Goal: Transaction & Acquisition: Obtain resource

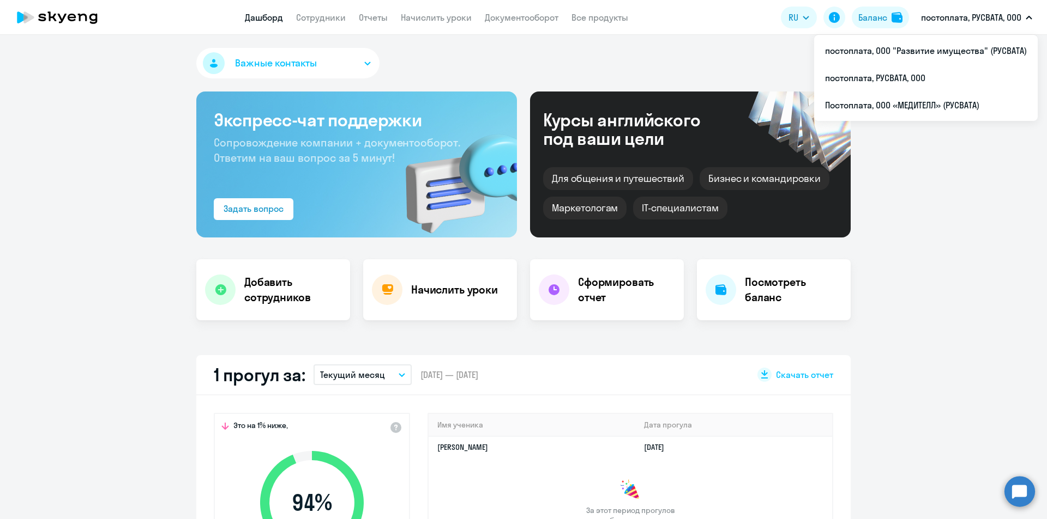
select select "30"
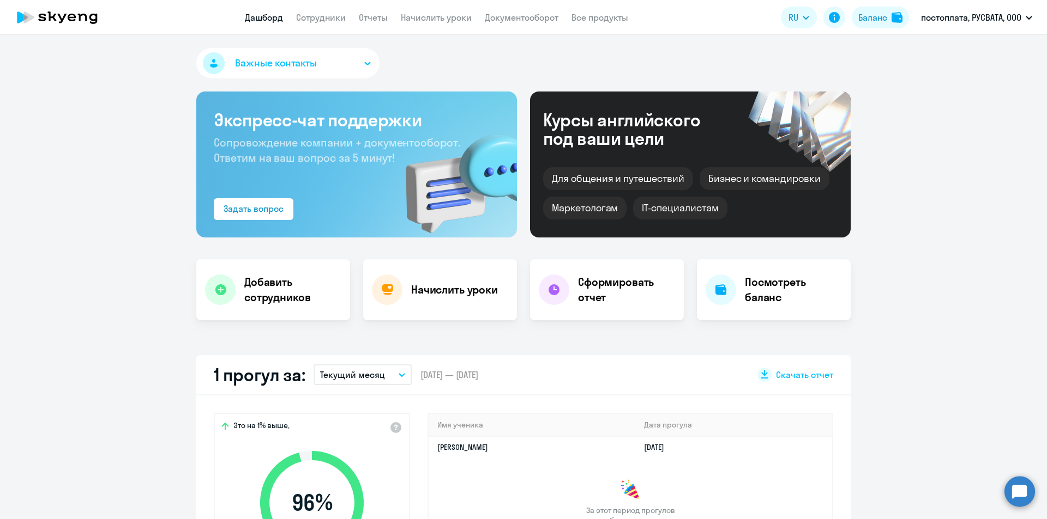
select select "30"
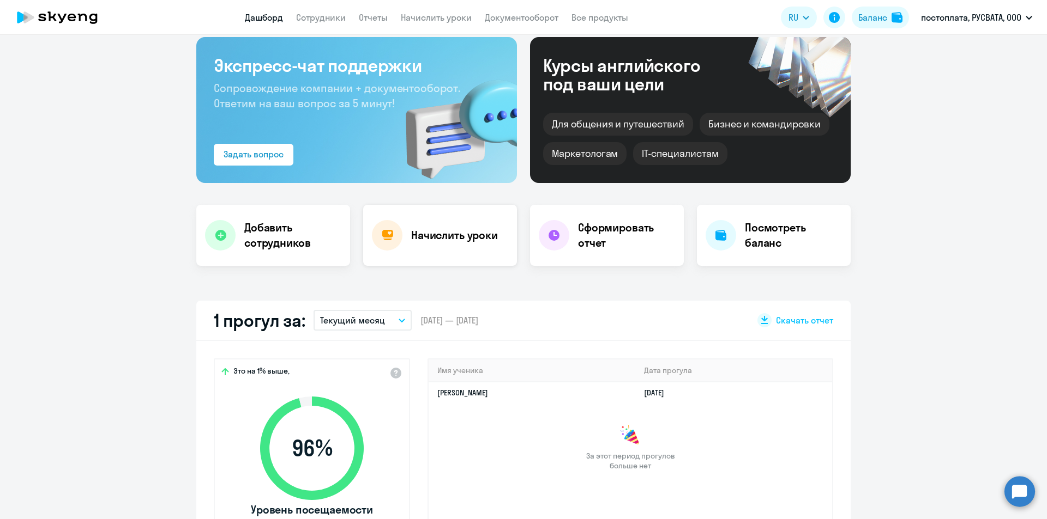
click at [397, 231] on div at bounding box center [387, 235] width 31 height 31
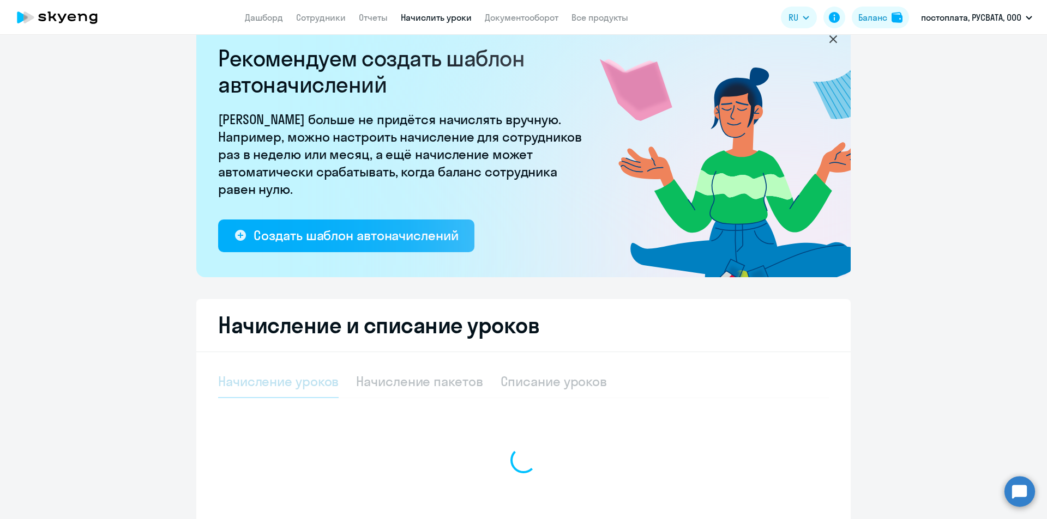
select select "10"
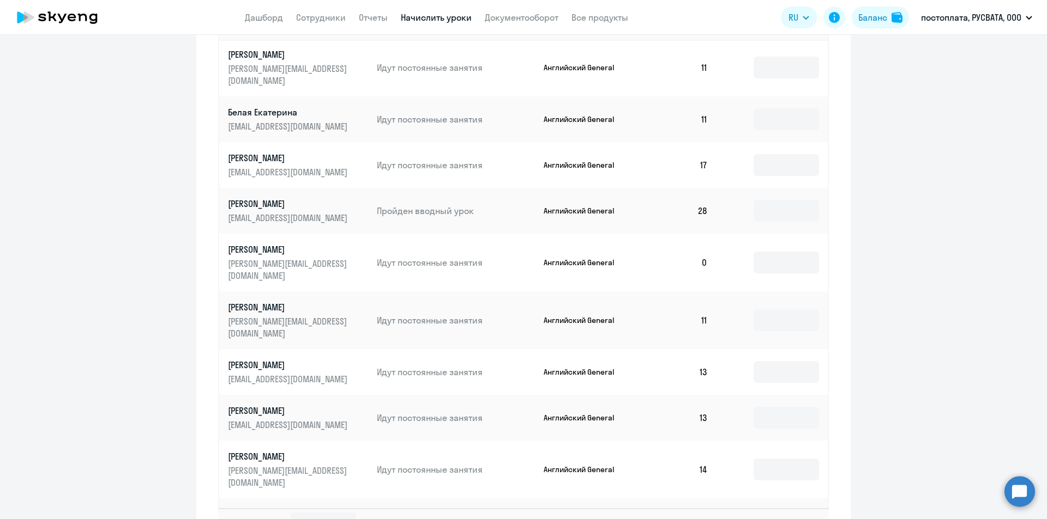
scroll to position [615, 0]
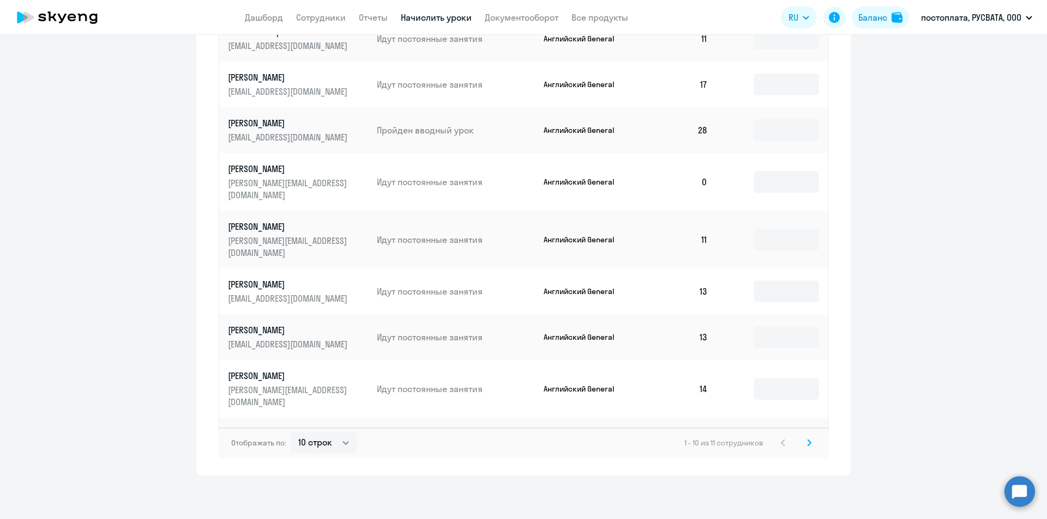
click at [807, 446] on icon at bounding box center [808, 443] width 3 height 6
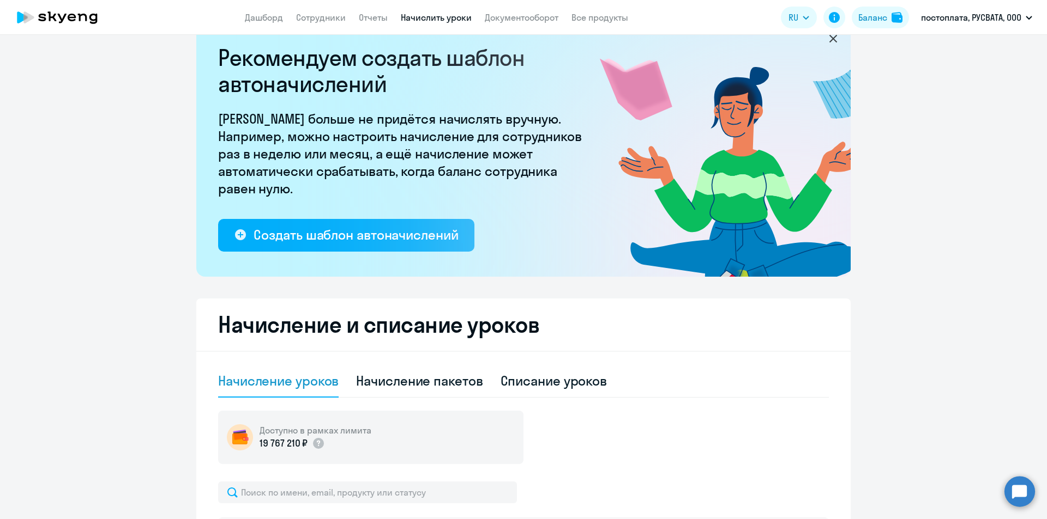
scroll to position [0, 0]
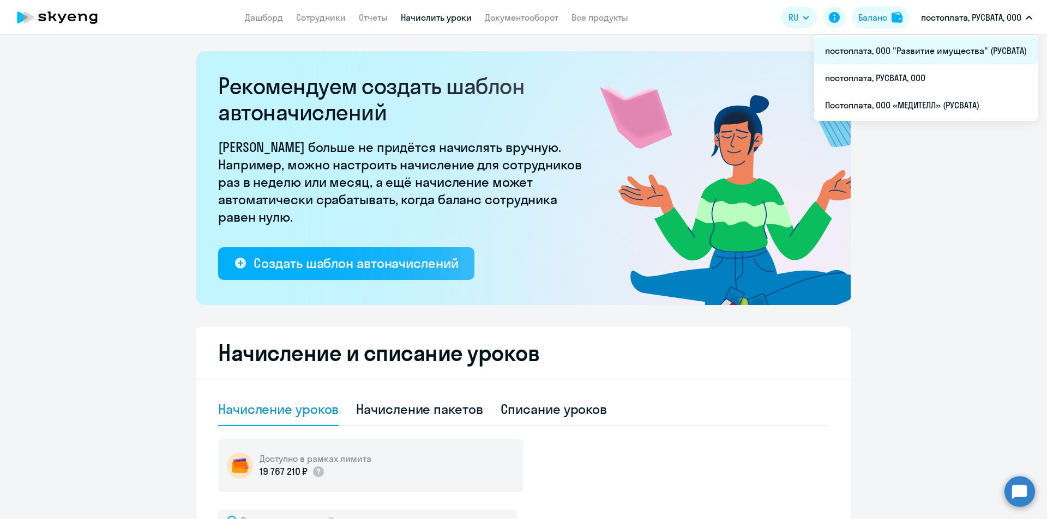
click at [880, 53] on li "постоплата, ООО "Развитие имущества" (РУСВАТА)" at bounding box center [925, 50] width 223 height 27
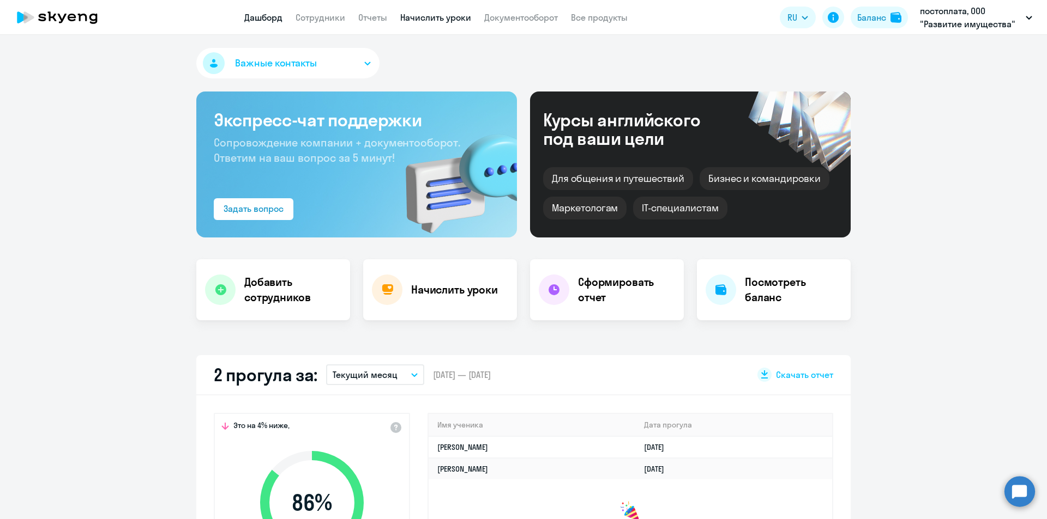
click at [437, 15] on link "Начислить уроки" at bounding box center [435, 17] width 71 height 11
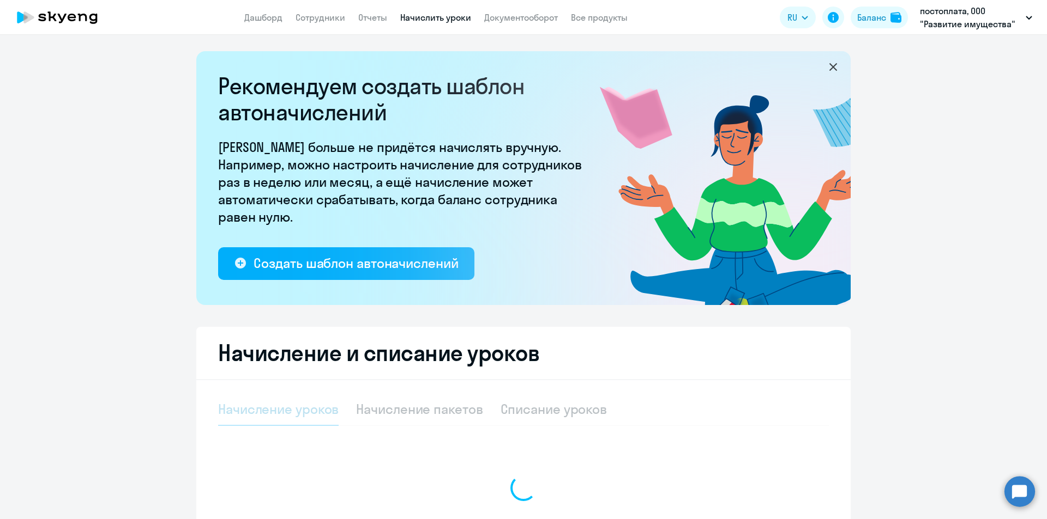
select select "10"
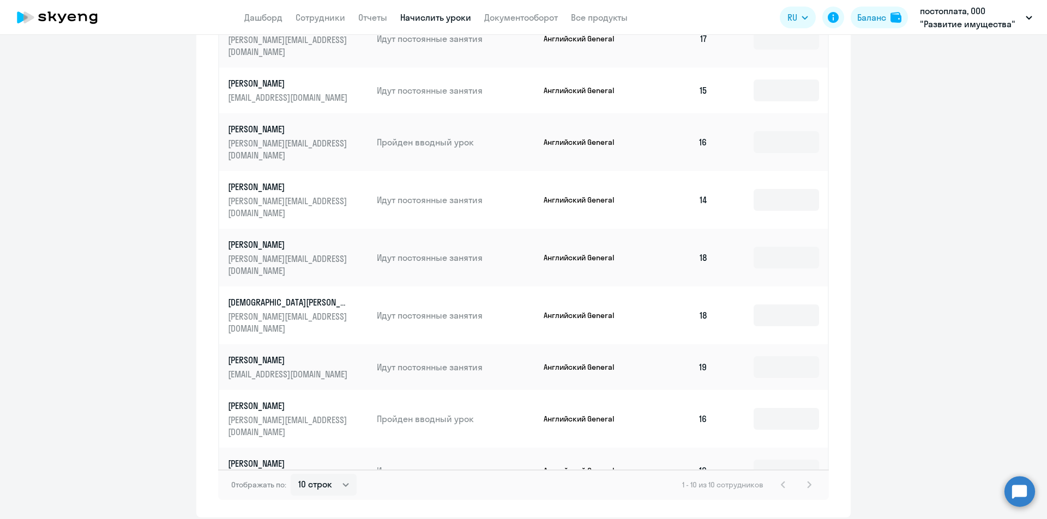
scroll to position [615, 0]
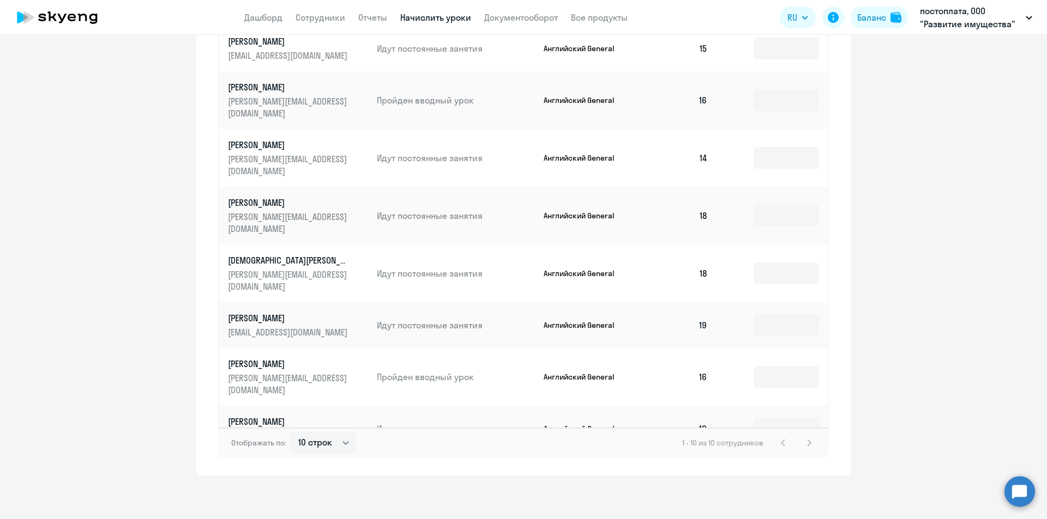
click at [804, 442] on div "1 - 10 из 10 сотрудников" at bounding box center [749, 443] width 134 height 13
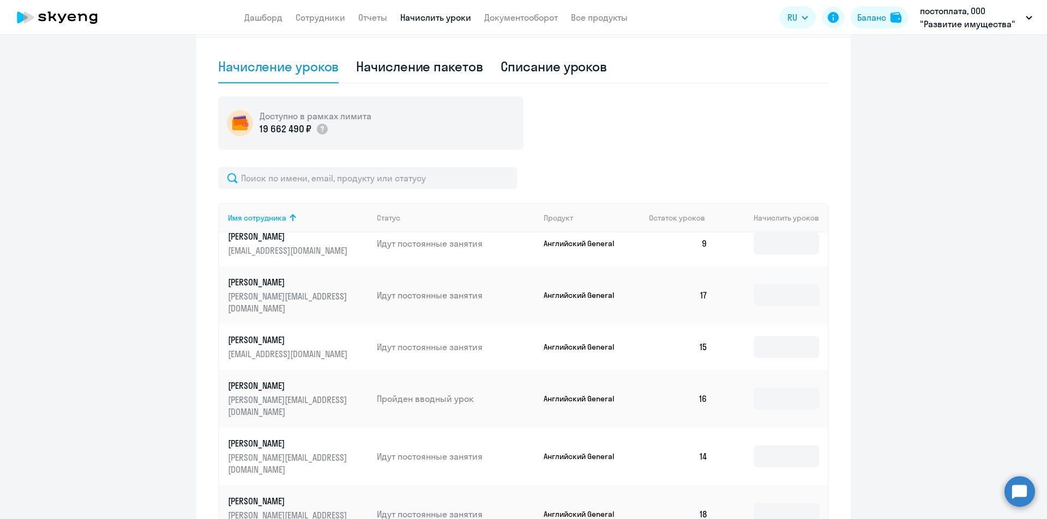
scroll to position [0, 0]
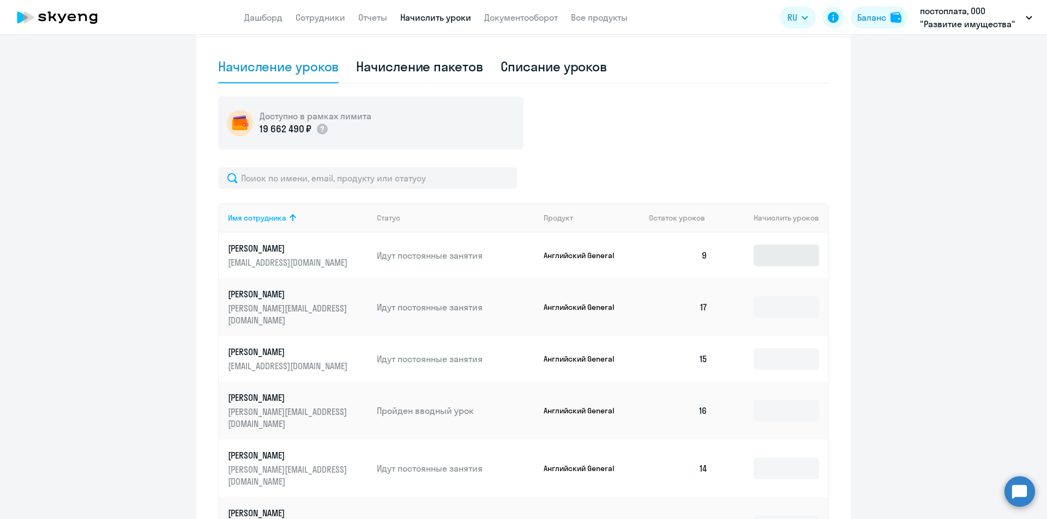
drag, startPoint x: 763, startPoint y: 249, endPoint x: 763, endPoint y: 255, distance: 6.5
click at [763, 250] on td at bounding box center [771, 256] width 111 height 46
click at [760, 259] on input at bounding box center [785, 256] width 65 height 22
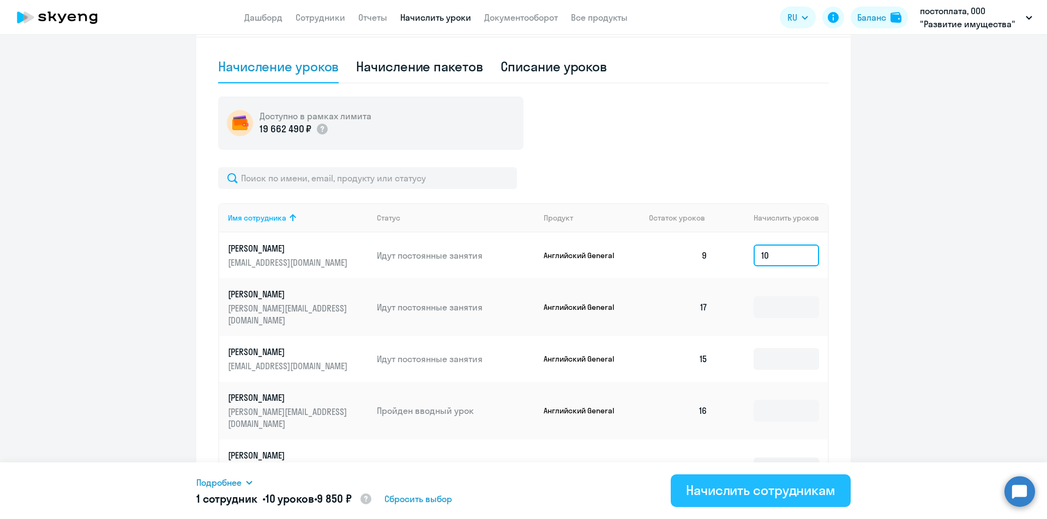
type input "10"
click at [709, 487] on div "Начислить сотрудникам" at bounding box center [760, 490] width 149 height 17
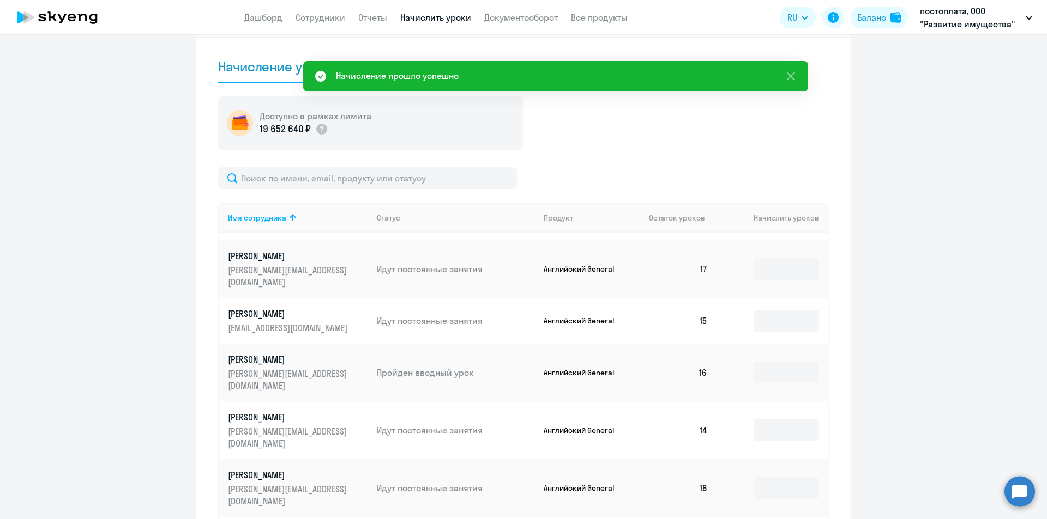
scroll to position [615, 0]
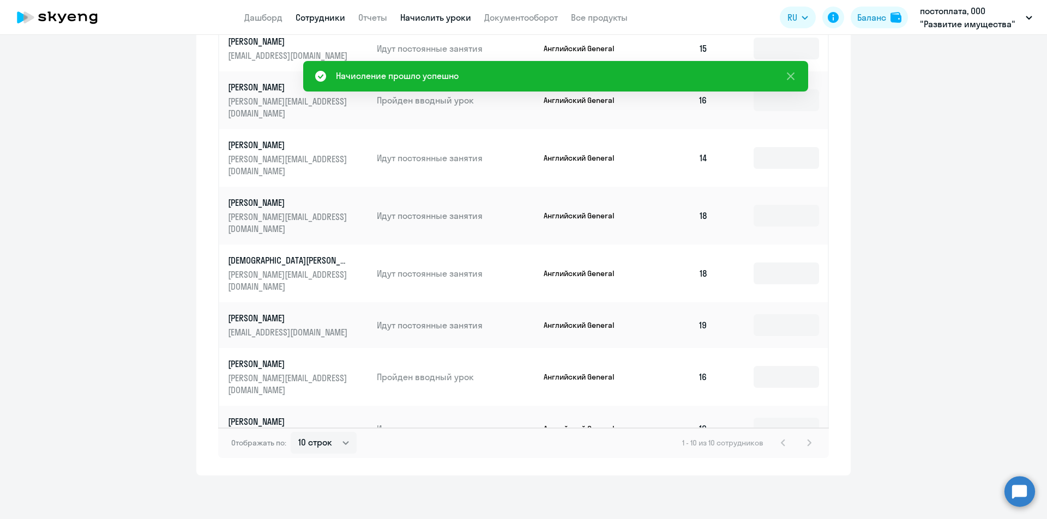
click at [317, 16] on link "Сотрудники" at bounding box center [320, 17] width 50 height 11
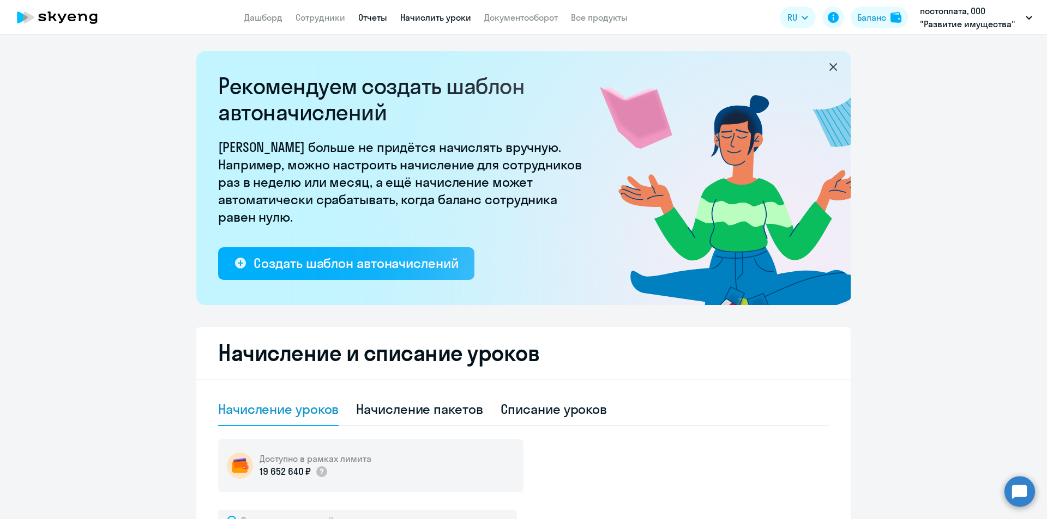
select select "30"
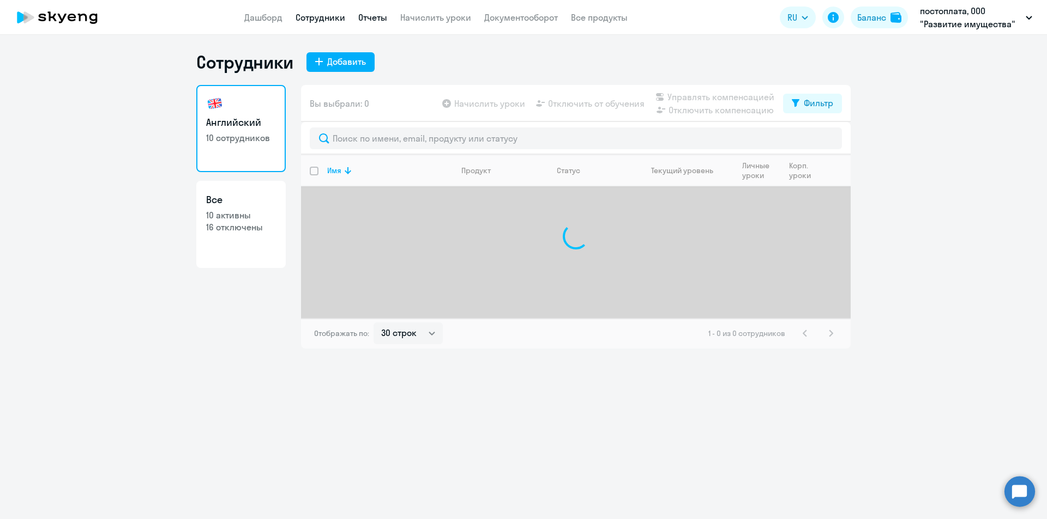
click at [366, 14] on link "Отчеты" at bounding box center [372, 17] width 29 height 11
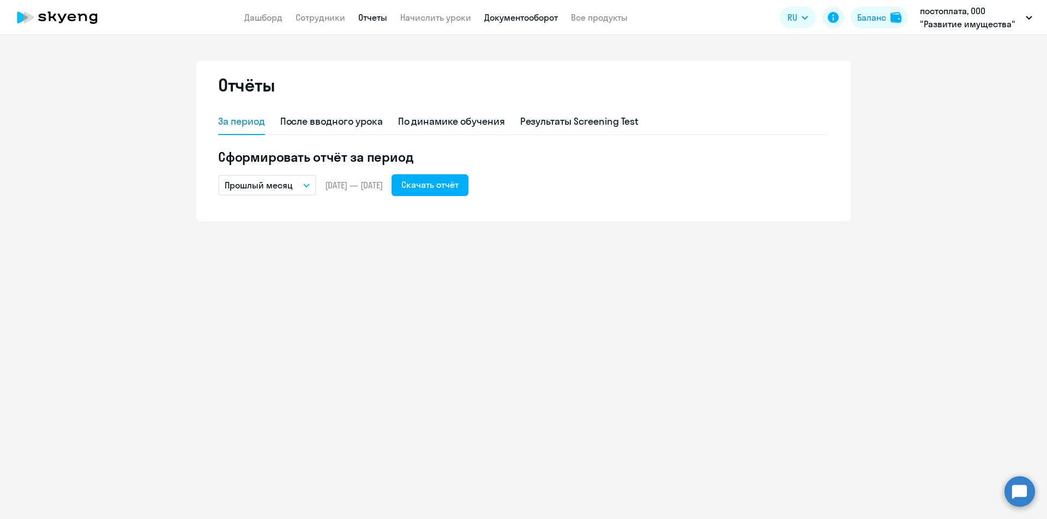
click at [529, 15] on link "Документооборот" at bounding box center [521, 17] width 74 height 11
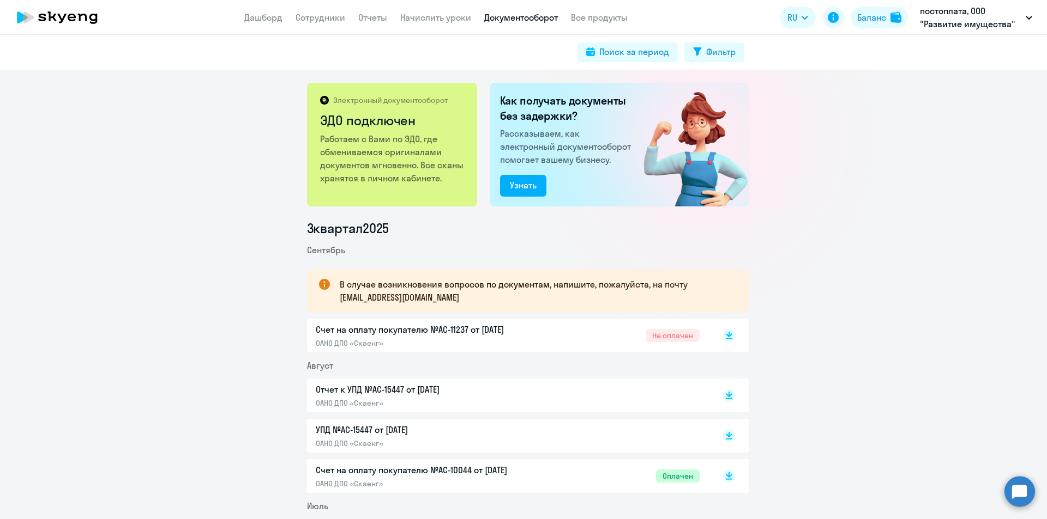
click at [450, 330] on p "Счет на оплату покупателю №AC-11237 от [DATE]" at bounding box center [430, 329] width 229 height 13
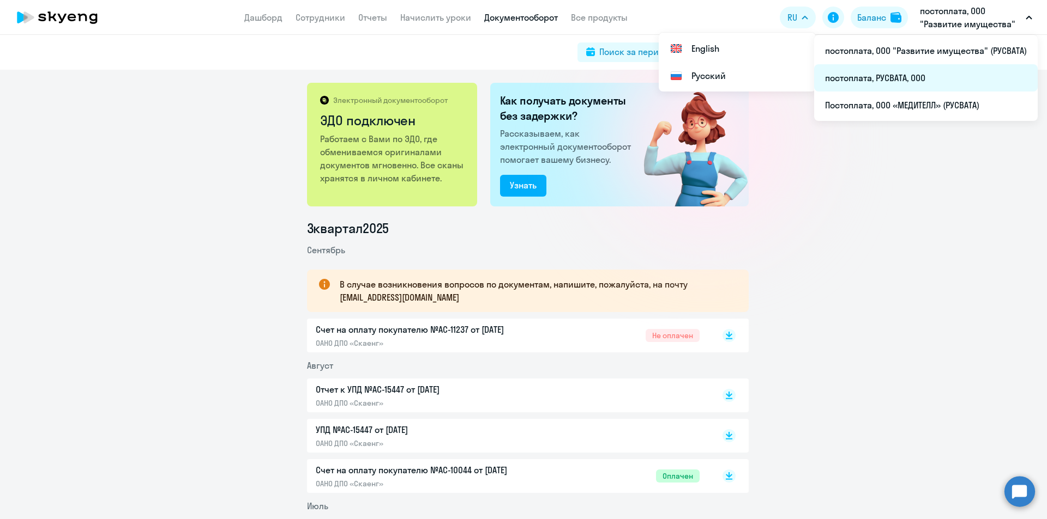
click at [858, 77] on li "постоплата, РУСВАТА, ООО" at bounding box center [925, 77] width 223 height 27
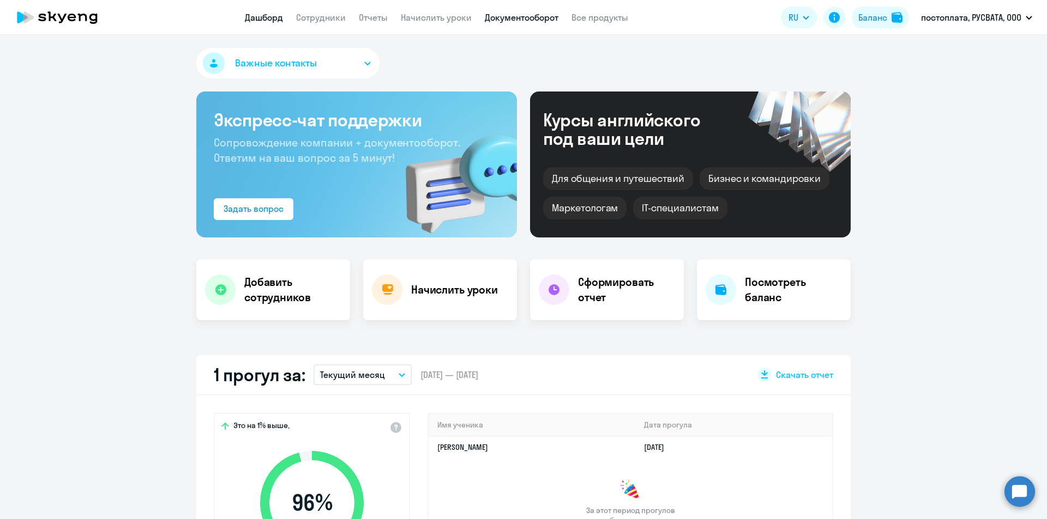
click at [492, 19] on link "Документооборот" at bounding box center [522, 17] width 74 height 11
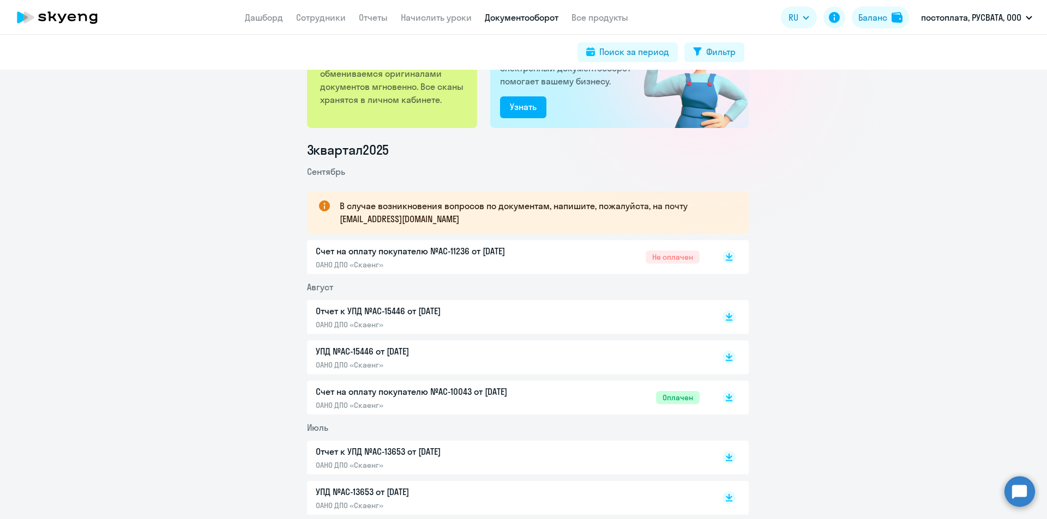
scroll to position [164, 0]
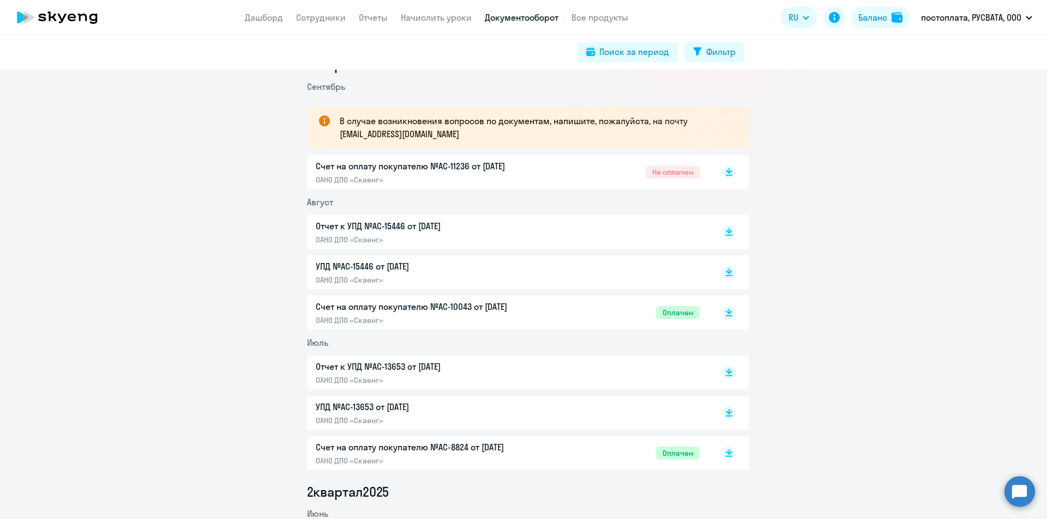
click at [443, 171] on p "Счет на оплату покупателю №AC-11236 от [DATE]" at bounding box center [430, 166] width 229 height 13
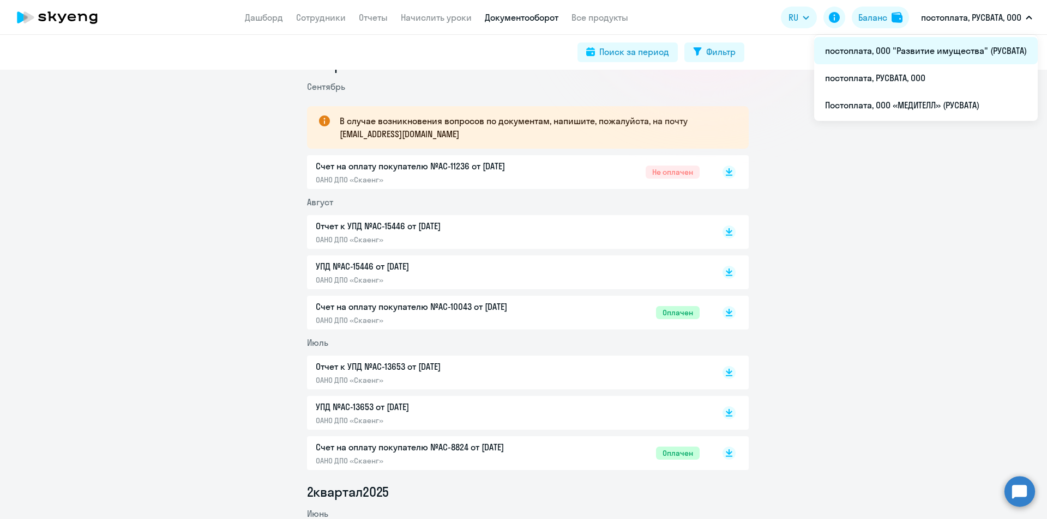
click at [898, 48] on li "постоплата, ООО "Развитие имущества" (РУСВАТА)" at bounding box center [925, 50] width 223 height 27
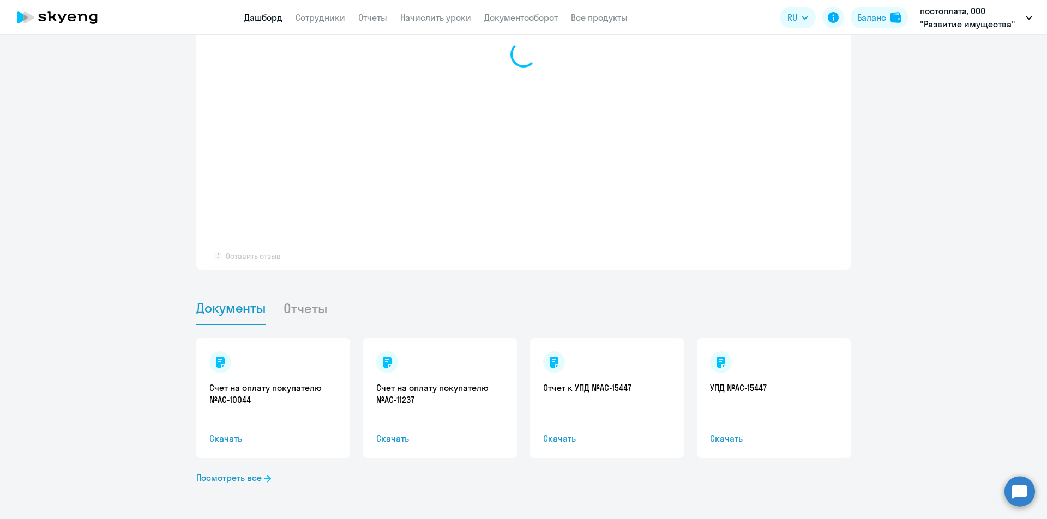
select select "30"
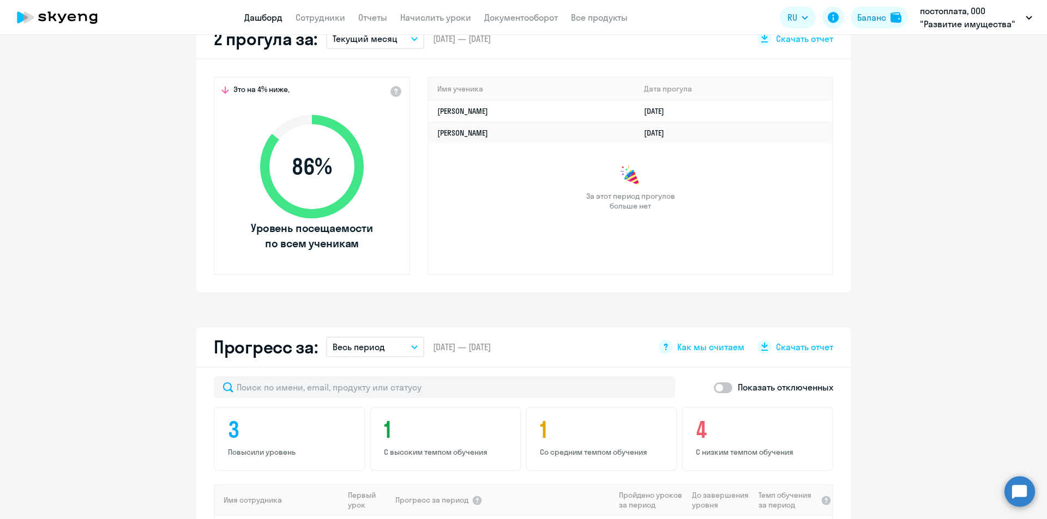
scroll to position [228, 0]
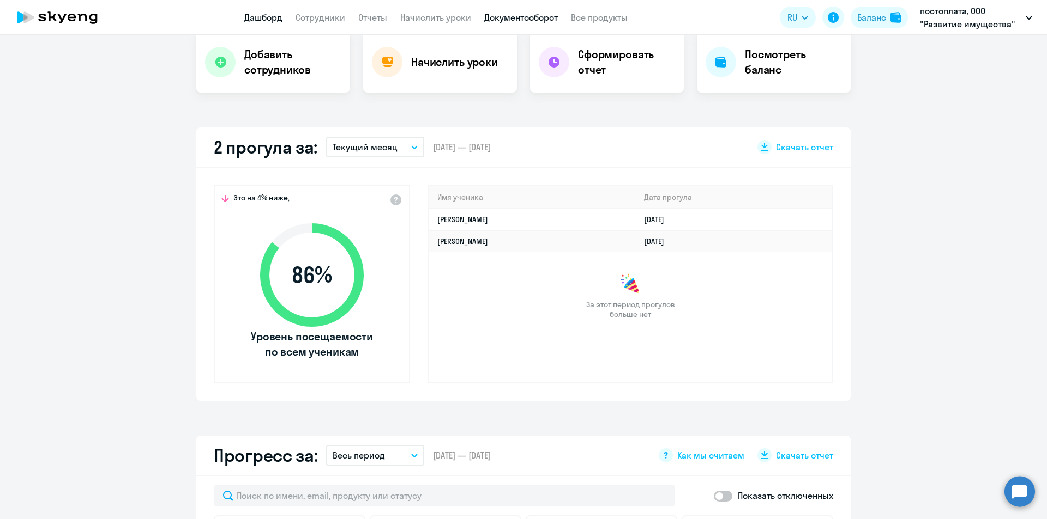
click at [494, 14] on link "Документооборот" at bounding box center [521, 17] width 74 height 11
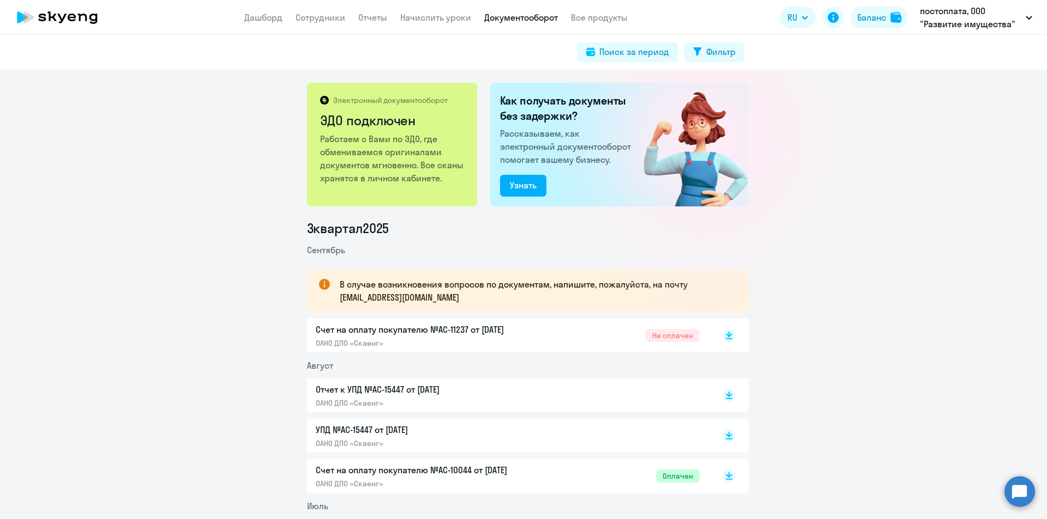
click at [449, 325] on p "Счет на оплату покупателю №AC-11237 от [DATE]" at bounding box center [430, 329] width 229 height 13
